Goal: Task Accomplishment & Management: Complete application form

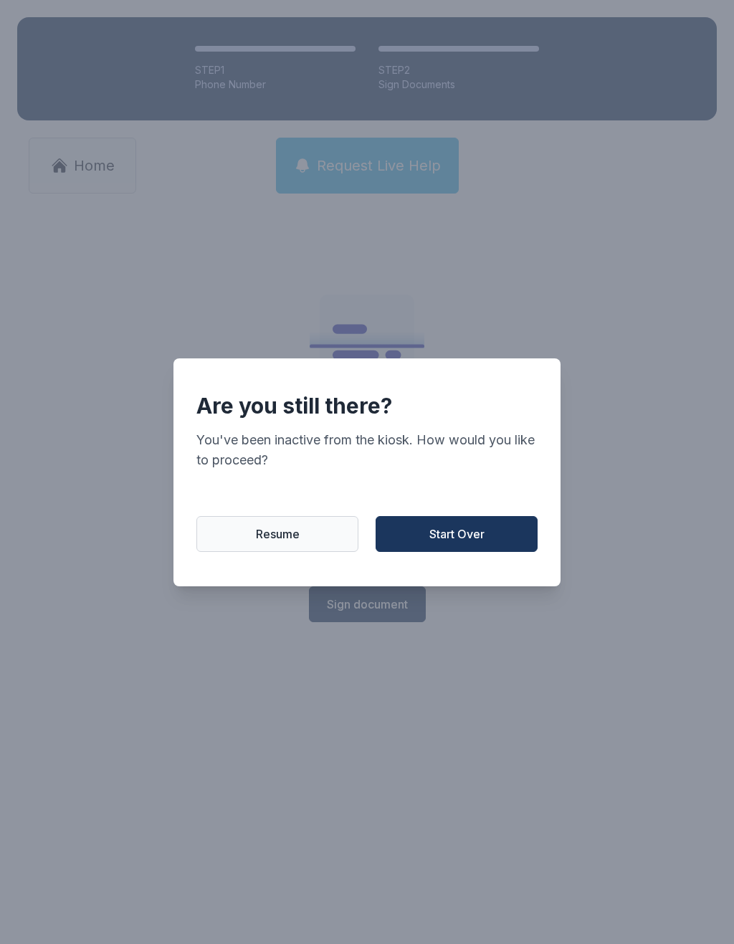
click at [477, 536] on span "Start Over" at bounding box center [456, 534] width 55 height 17
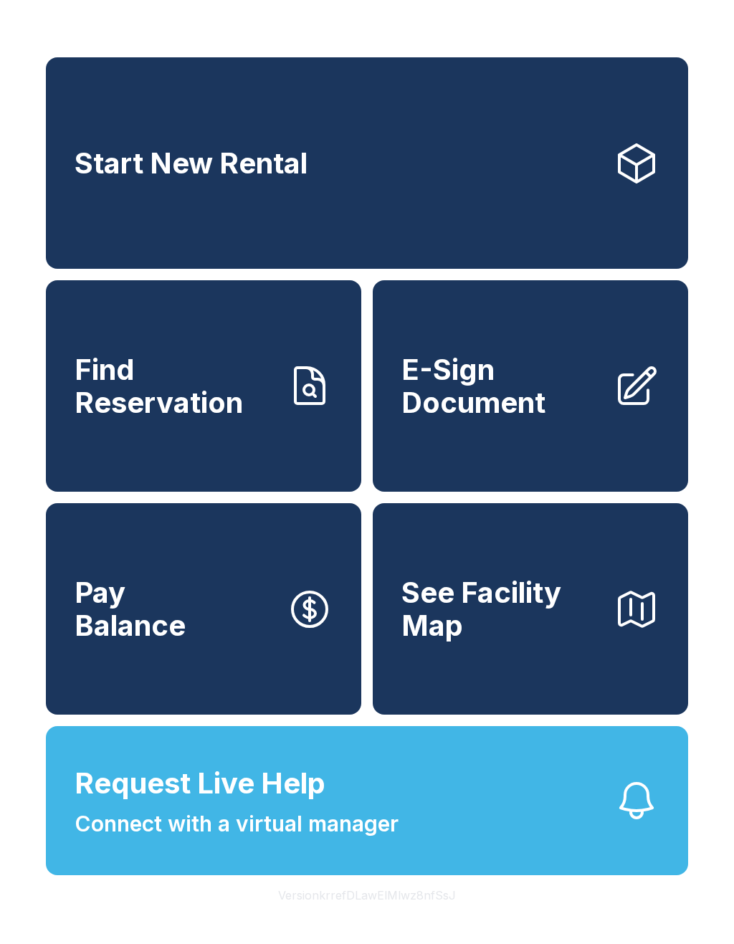
click at [325, 840] on span "Connect with a virtual manager" at bounding box center [237, 824] width 324 height 32
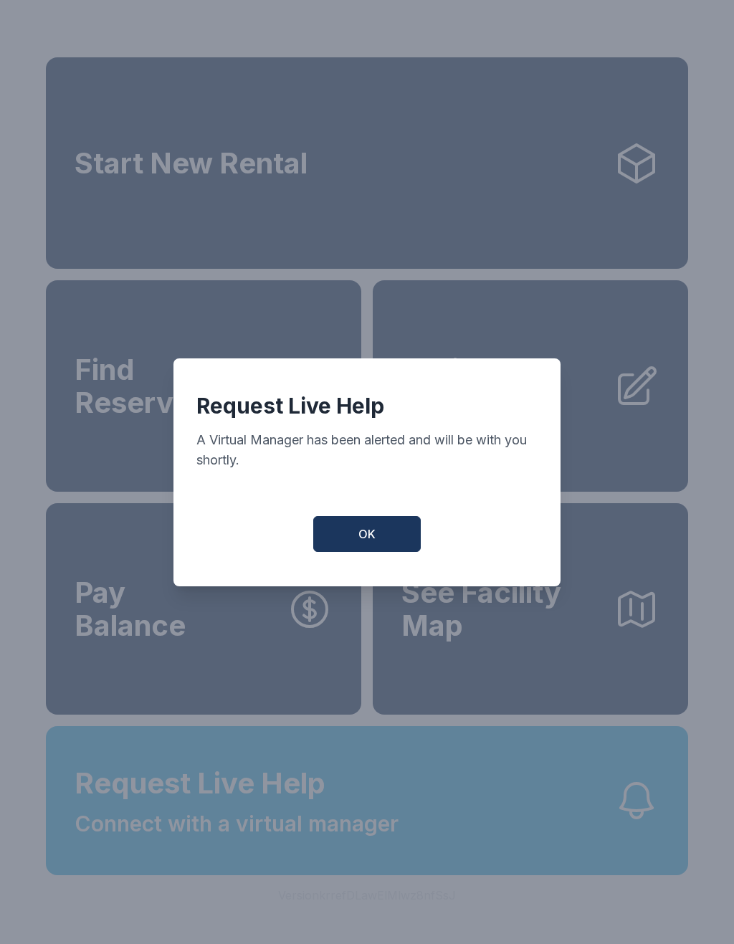
click at [390, 552] on button "OK" at bounding box center [367, 534] width 108 height 36
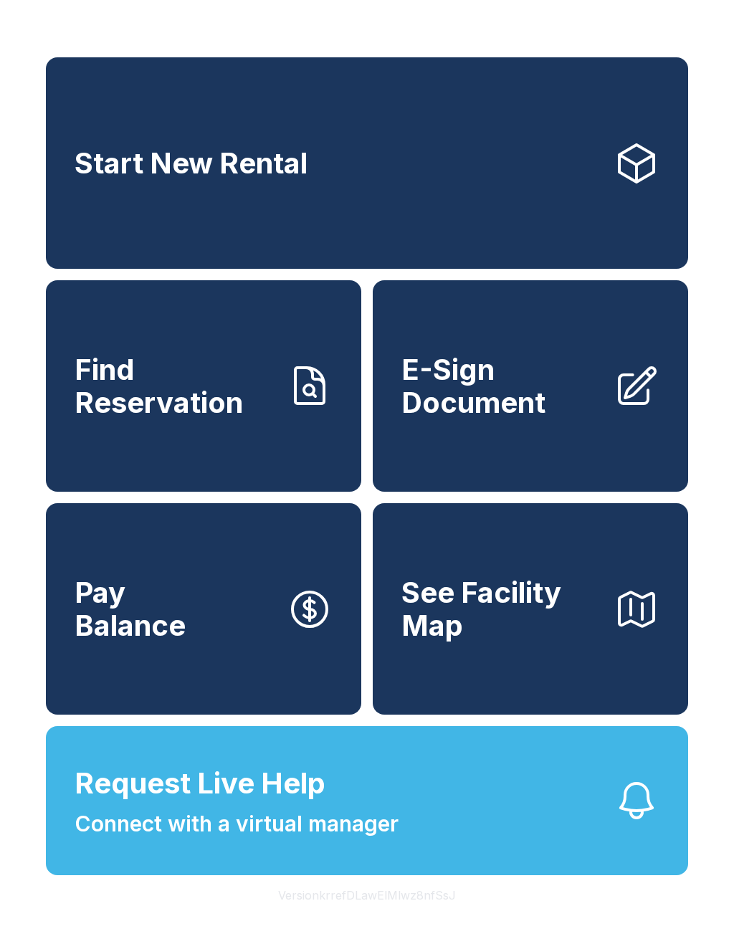
click at [589, 419] on span "E-Sign Document" at bounding box center [502, 385] width 201 height 65
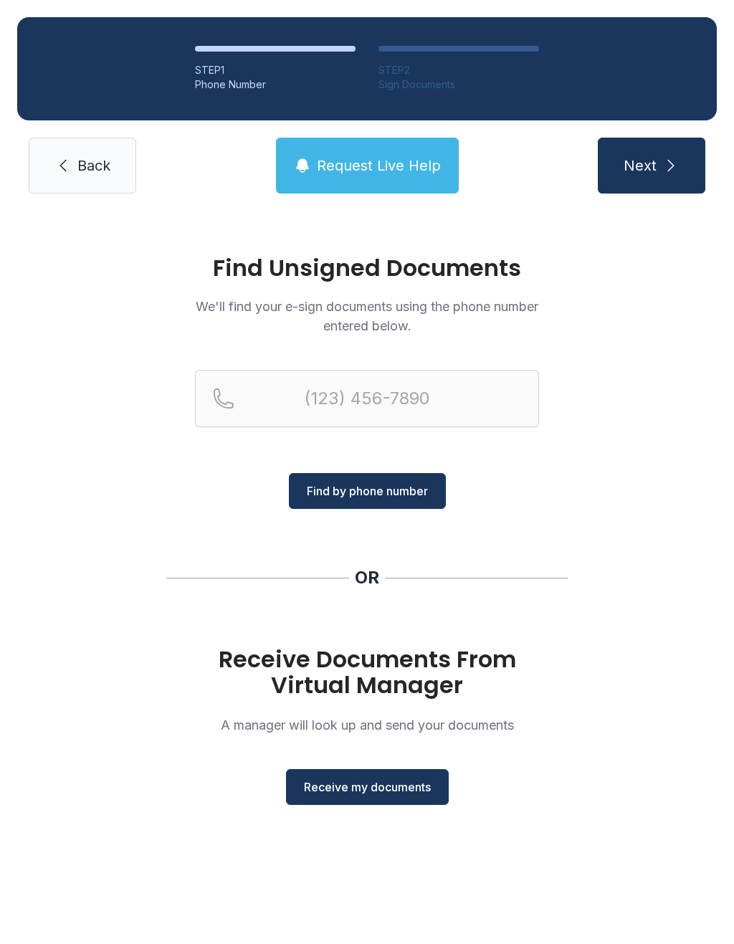
click at [363, 788] on span "Receive my documents" at bounding box center [367, 787] width 127 height 17
click at [363, 787] on main "Find Unsigned Documents We'll find your e-sign documents using the phone number…" at bounding box center [367, 577] width 734 height 733
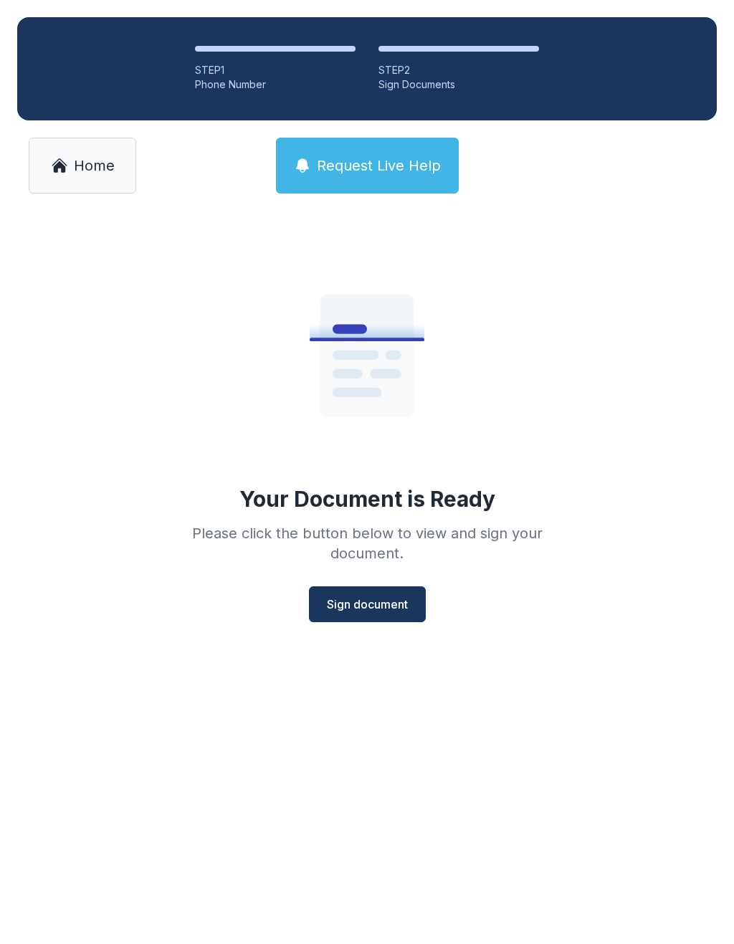
click at [364, 593] on button "Sign document" at bounding box center [367, 605] width 117 height 36
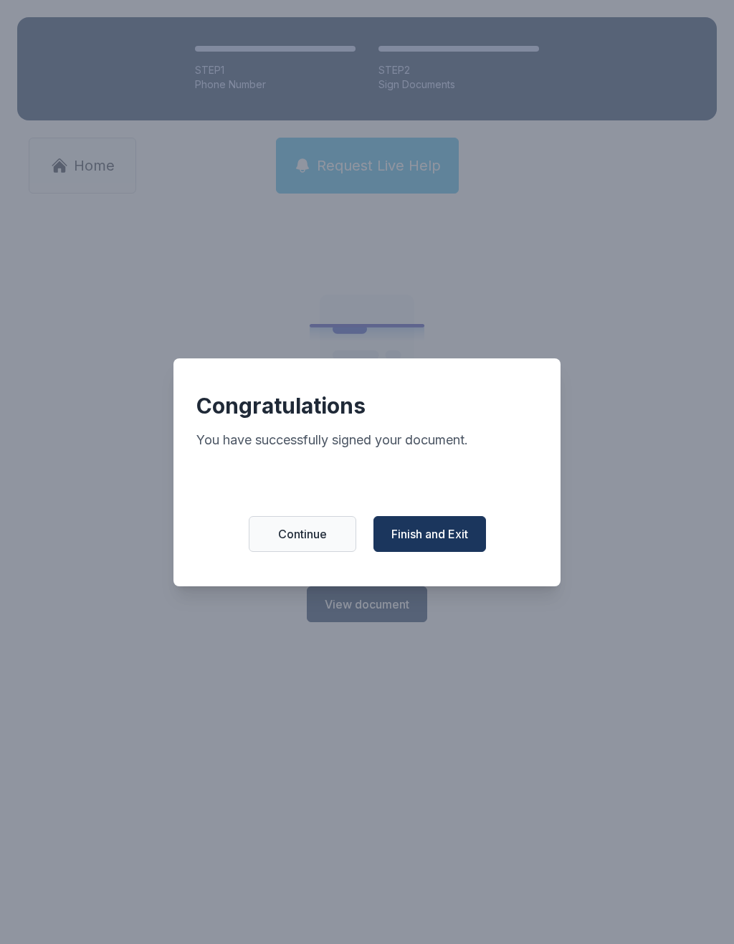
click at [432, 541] on span "Finish and Exit" at bounding box center [429, 534] width 77 height 17
